Goal: Information Seeking & Learning: Learn about a topic

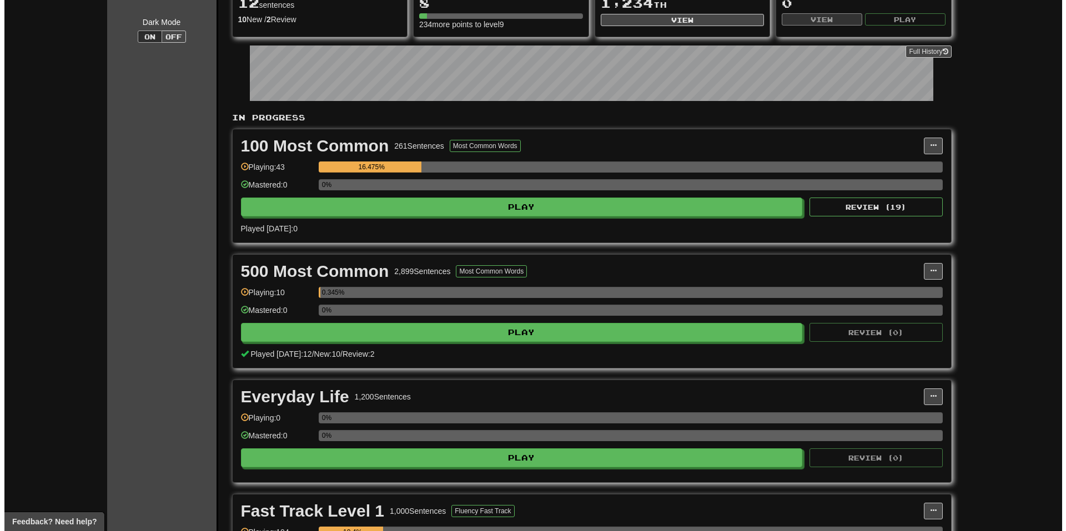
scroll to position [333, 0]
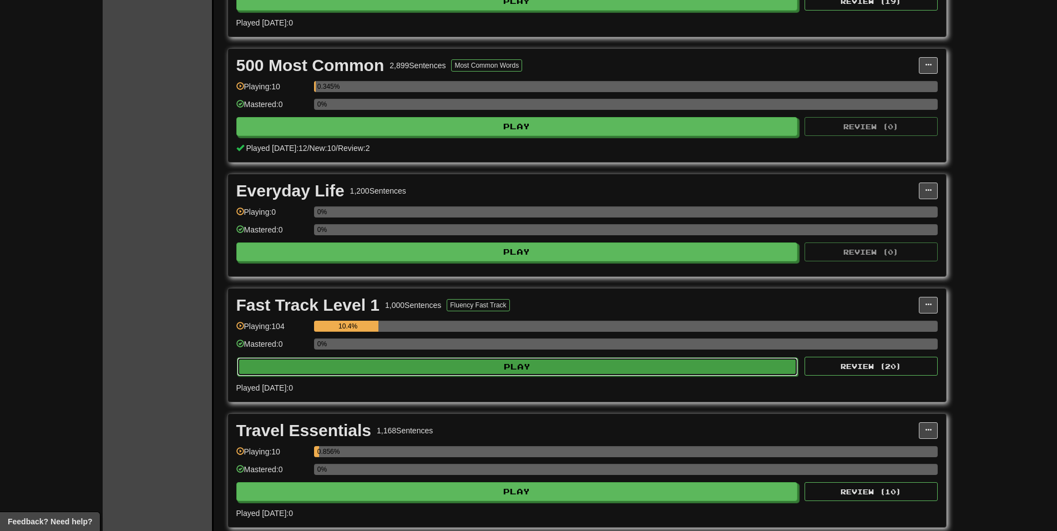
click at [494, 361] on button "Play" at bounding box center [518, 366] width 562 height 19
select select "**"
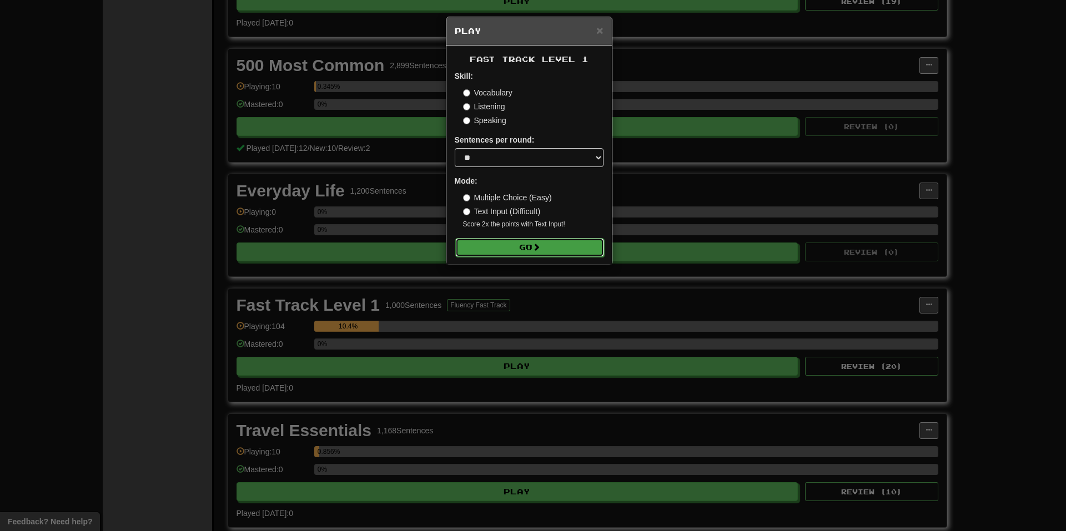
click at [512, 245] on button "Go" at bounding box center [529, 247] width 149 height 19
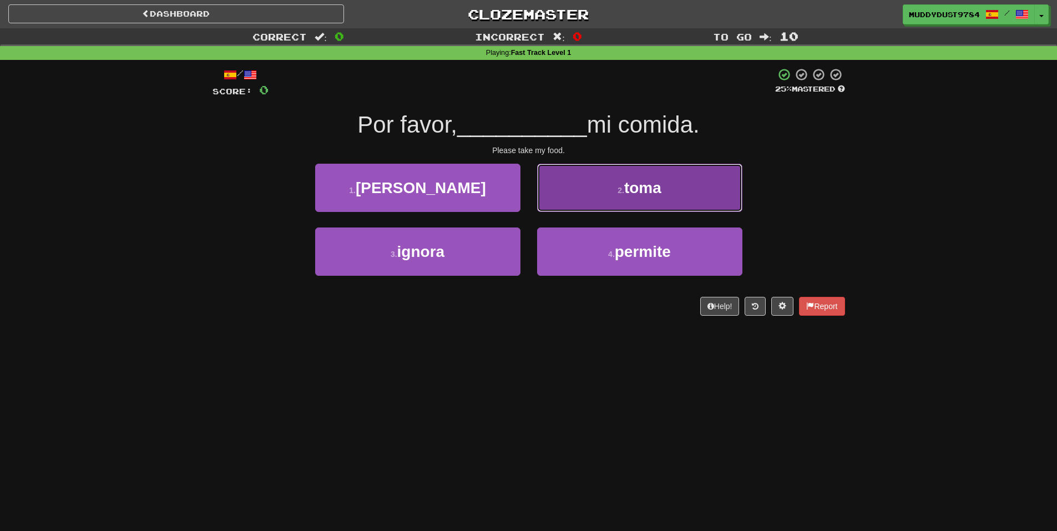
click at [648, 199] on button "2 . toma" at bounding box center [639, 188] width 205 height 48
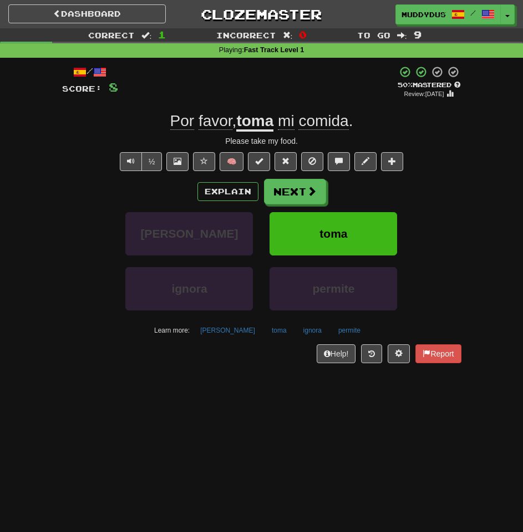
click at [262, 194] on div "Explain Next" at bounding box center [262, 192] width 400 height 26
click at [270, 194] on button "Next" at bounding box center [296, 192] width 62 height 26
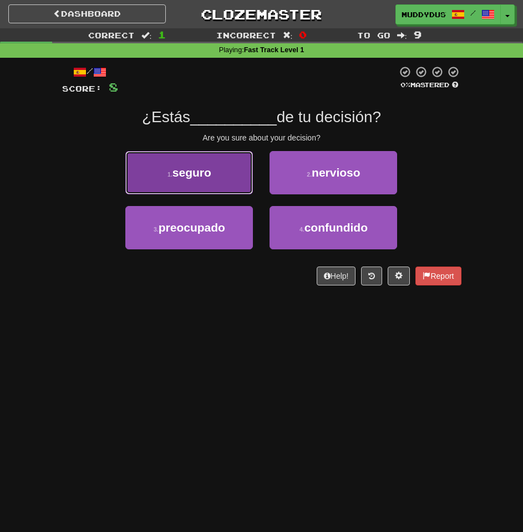
click at [228, 176] on button "1 . seguro" at bounding box center [189, 172] width 128 height 43
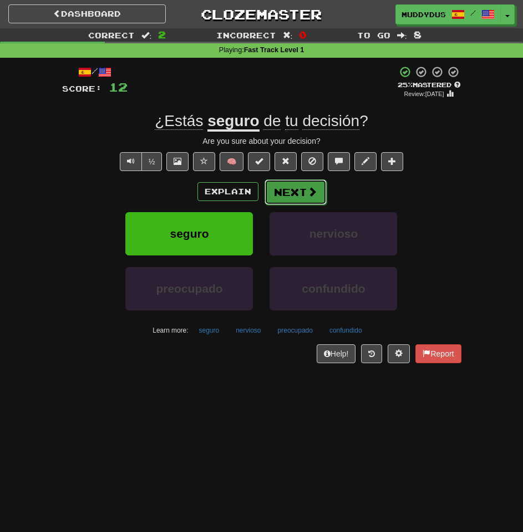
click at [301, 200] on button "Next" at bounding box center [296, 192] width 62 height 26
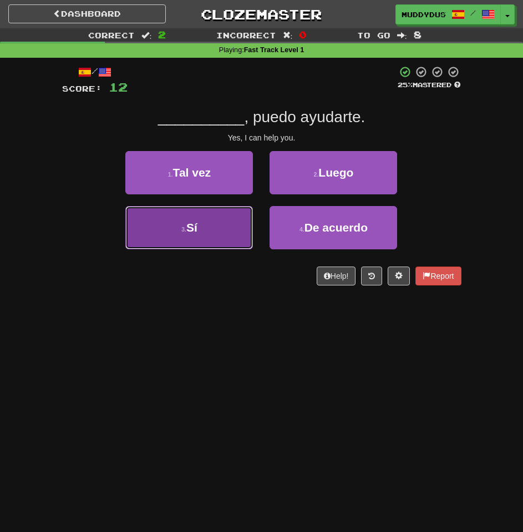
click at [180, 243] on button "3 . Sí" at bounding box center [189, 227] width 128 height 43
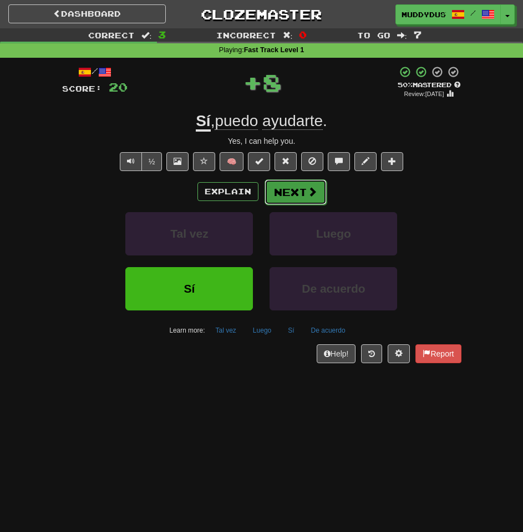
click at [315, 189] on span at bounding box center [312, 191] width 10 height 10
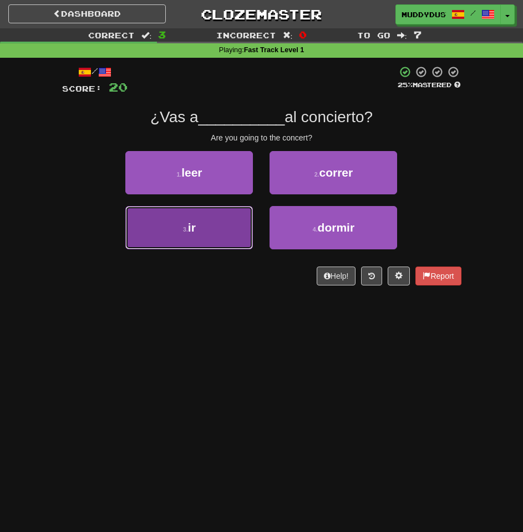
click at [219, 241] on button "3 . ir" at bounding box center [189, 227] width 128 height 43
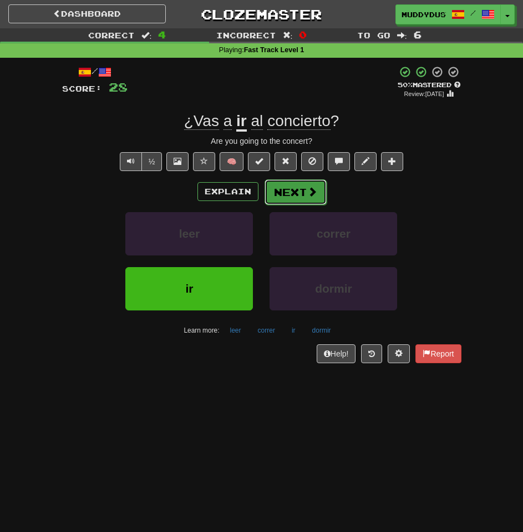
click at [308, 190] on span at bounding box center [312, 191] width 10 height 10
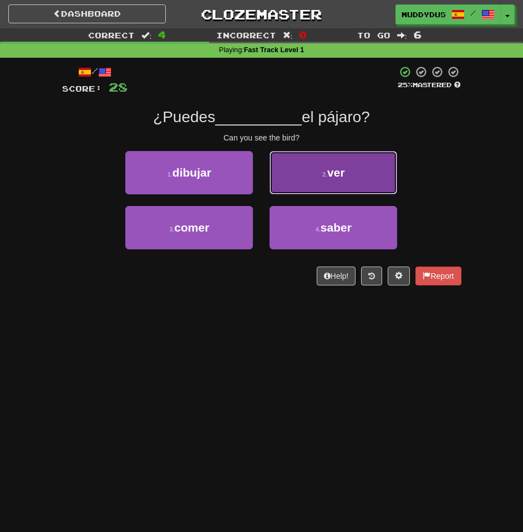
click at [306, 185] on button "2 . ver" at bounding box center [334, 172] width 128 height 43
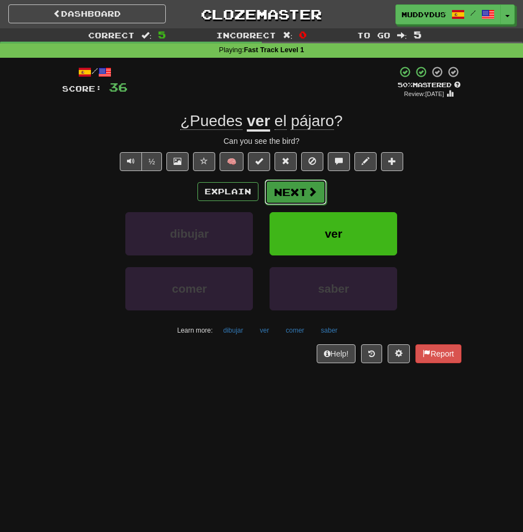
click at [304, 196] on button "Next" at bounding box center [296, 192] width 62 height 26
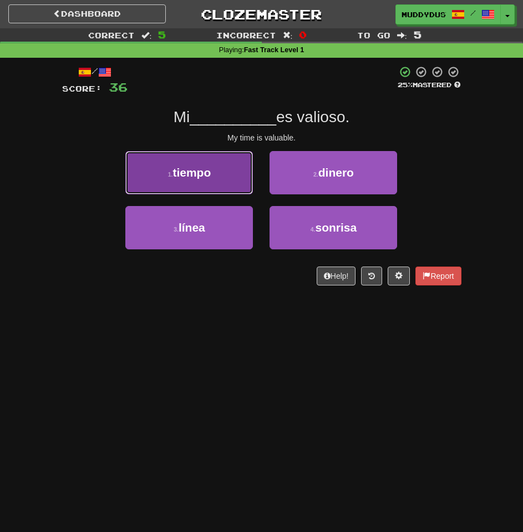
click at [239, 178] on button "1 . tiempo" at bounding box center [189, 172] width 128 height 43
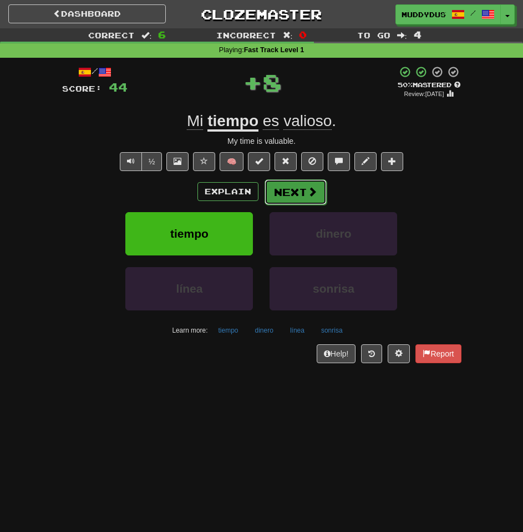
click at [297, 188] on button "Next" at bounding box center [296, 192] width 62 height 26
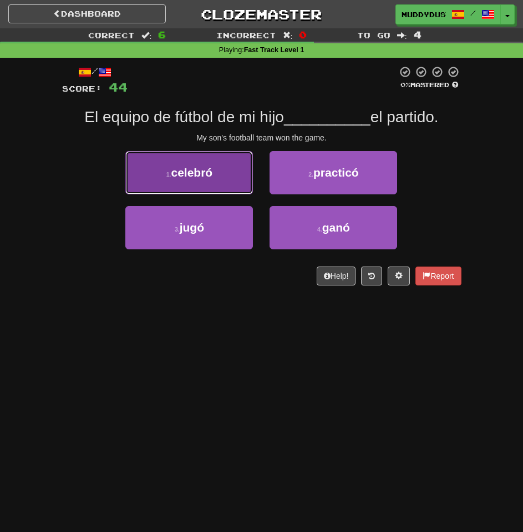
click at [186, 189] on button "1 . celebró" at bounding box center [189, 172] width 128 height 43
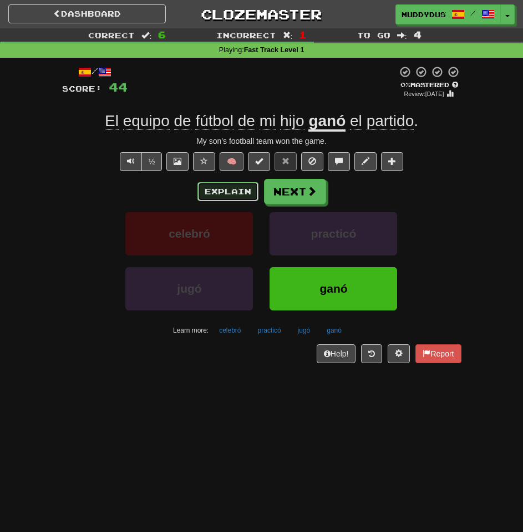
click at [232, 190] on button "Explain" at bounding box center [228, 191] width 61 height 19
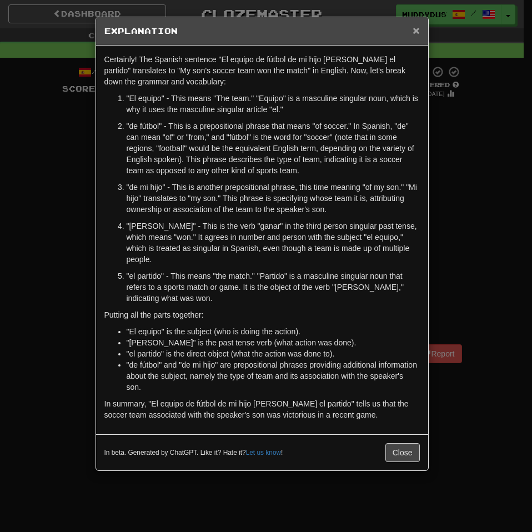
click at [413, 24] on span "×" at bounding box center [415, 30] width 7 height 13
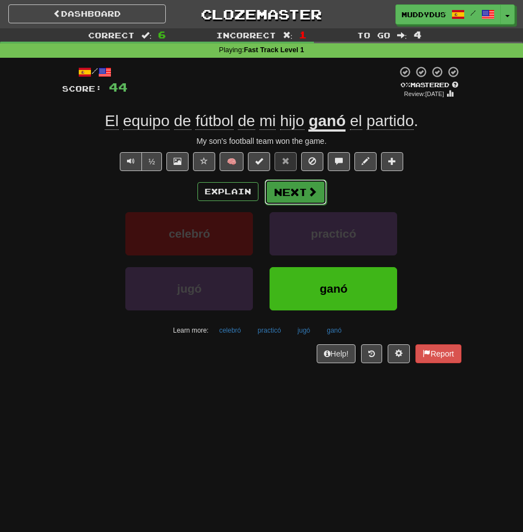
click at [302, 197] on button "Next" at bounding box center [296, 192] width 62 height 26
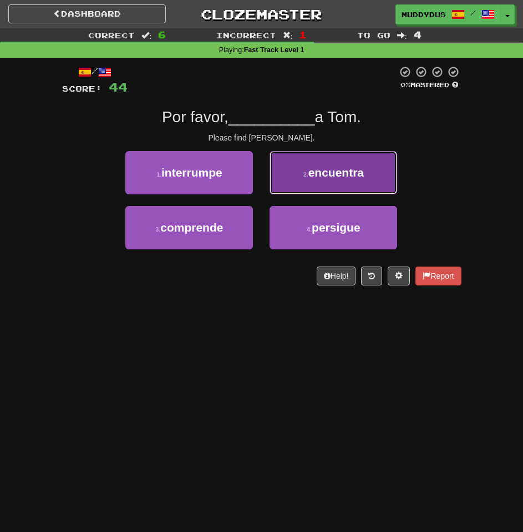
click at [311, 189] on button "2 . encuentra" at bounding box center [334, 172] width 128 height 43
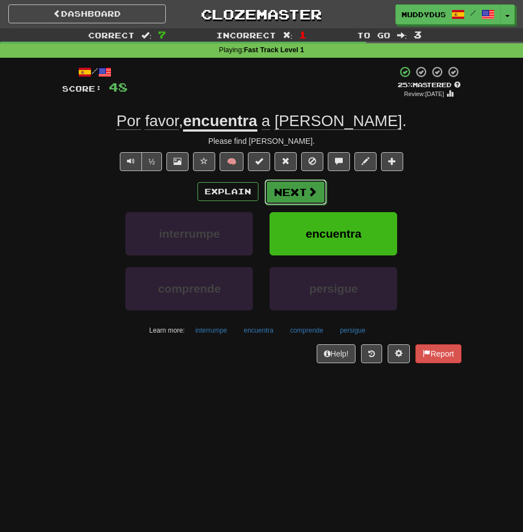
click at [311, 189] on span at bounding box center [312, 191] width 10 height 10
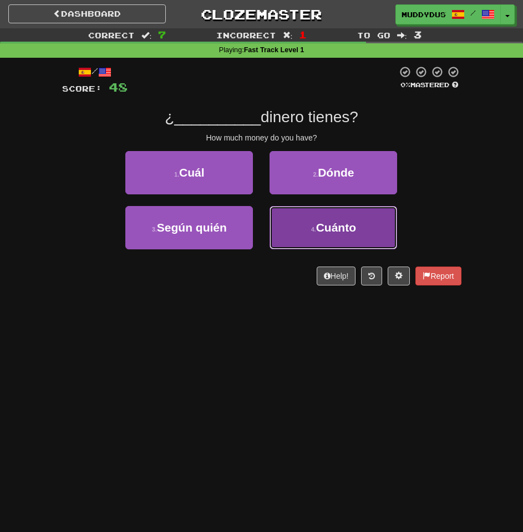
click at [309, 220] on button "4 . [GEOGRAPHIC_DATA]" at bounding box center [334, 227] width 128 height 43
